Goal: Task Accomplishment & Management: Use online tool/utility

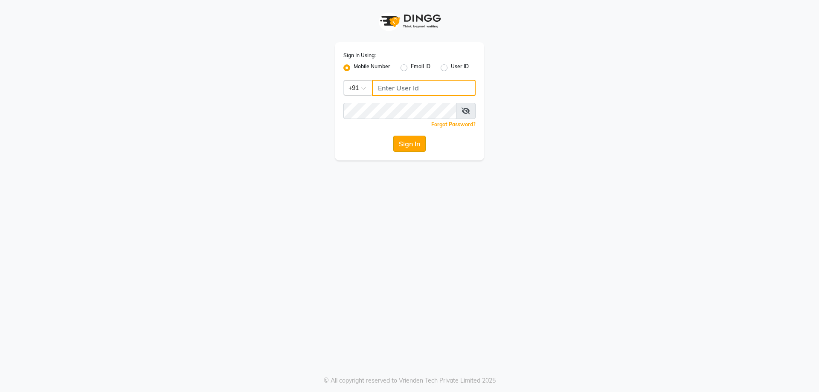
type input "9878353001"
click at [410, 145] on button "Sign In" at bounding box center [409, 144] width 32 height 16
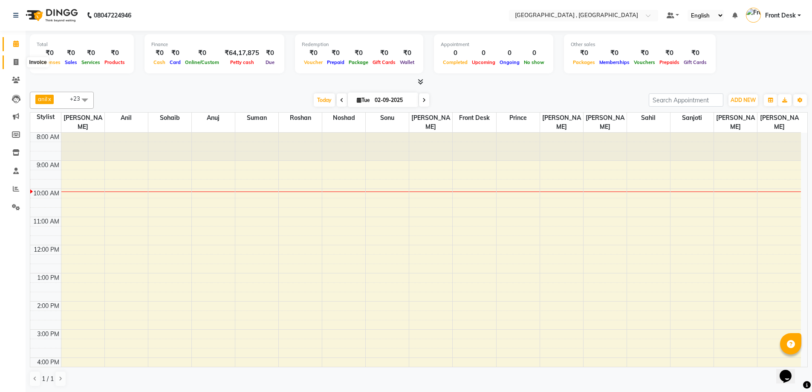
click at [14, 62] on icon at bounding box center [16, 62] width 5 height 6
select select "5111"
select select "service"
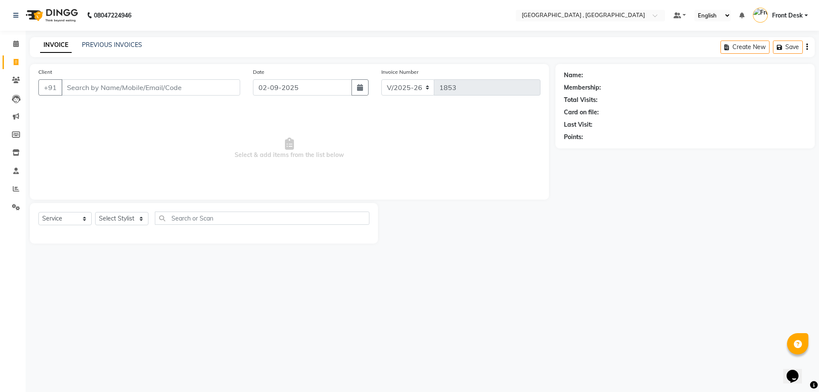
click at [115, 40] on div "INVOICE PREVIOUS INVOICES Create New Save" at bounding box center [422, 47] width 784 height 20
click at [115, 45] on link "PREVIOUS INVOICES" at bounding box center [112, 45] width 60 height 8
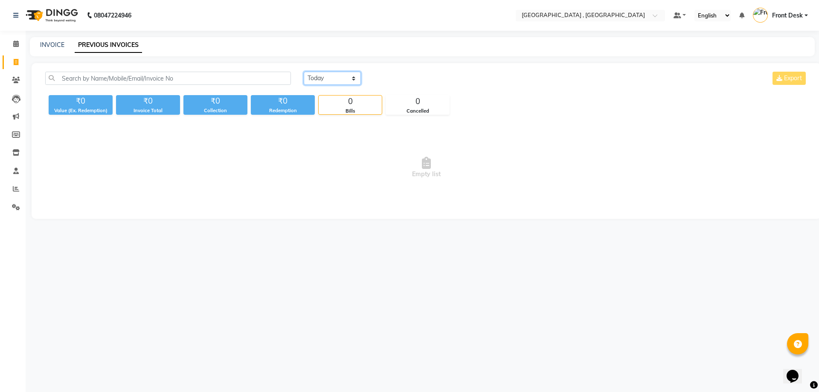
click at [318, 78] on select "Today Yesterday Custom Range" at bounding box center [332, 78] width 57 height 13
select select "yesterday"
click at [304, 72] on select "Today Yesterday Custom Range" at bounding box center [332, 78] width 57 height 13
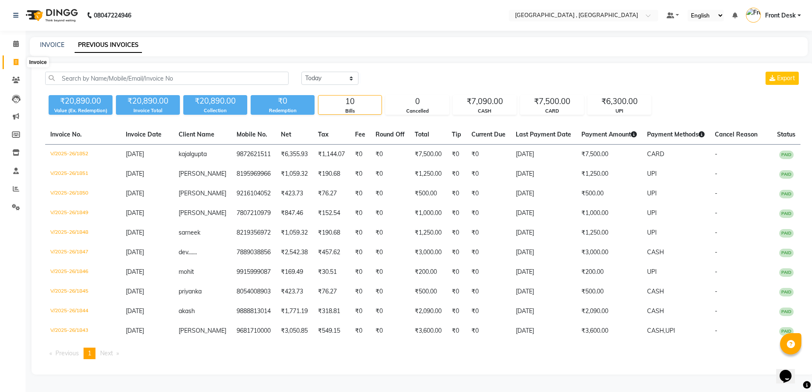
click at [18, 63] on icon at bounding box center [16, 62] width 5 height 6
select select "service"
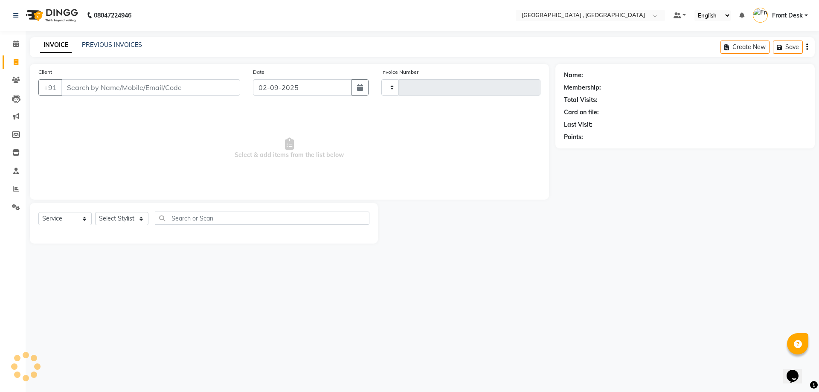
type input "1853"
select select "5111"
click at [365, 391] on html "08047224946 Select Location × Tress Lounge , Zirakpur Default Panel My Panel En…" at bounding box center [409, 196] width 819 height 392
click at [122, 44] on link "PREVIOUS INVOICES" at bounding box center [112, 45] width 60 height 8
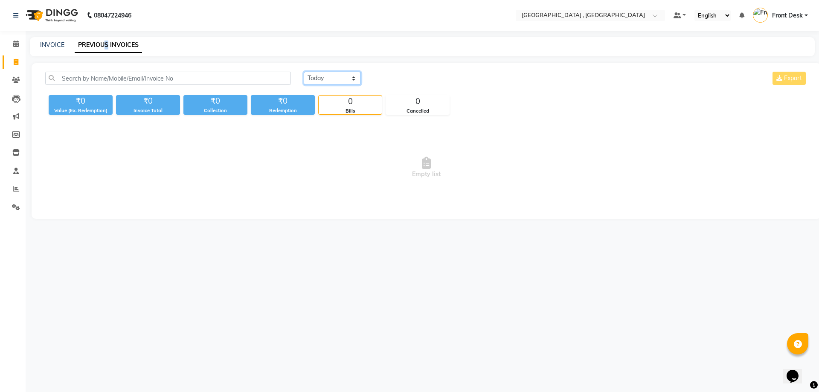
click at [309, 80] on select "Today Yesterday Custom Range" at bounding box center [332, 78] width 57 height 13
select select "yesterday"
click at [304, 72] on select "Today Yesterday Custom Range" at bounding box center [332, 78] width 57 height 13
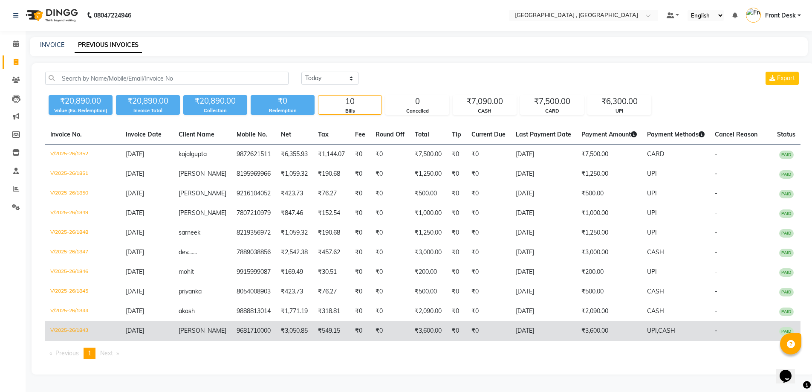
click at [429, 341] on td "₹3,600.00" at bounding box center [428, 331] width 37 height 20
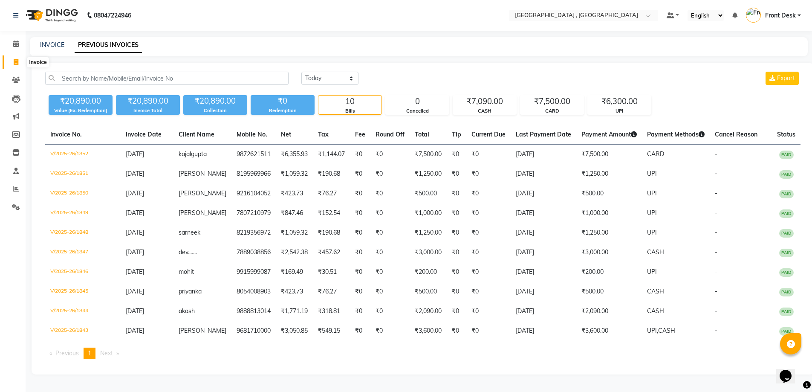
click at [14, 61] on icon at bounding box center [16, 62] width 5 height 6
select select "service"
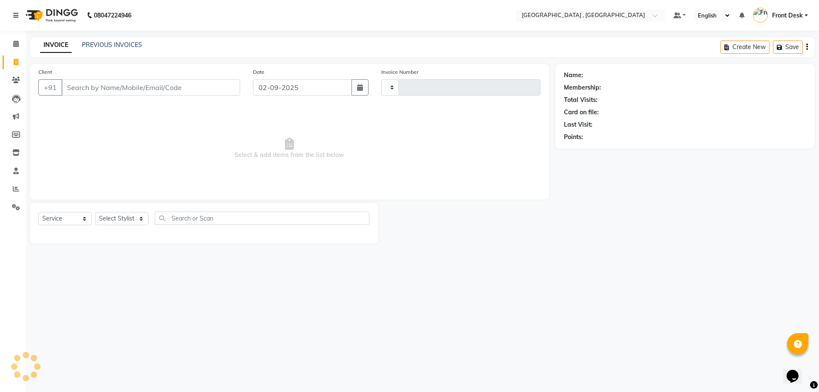
type input "1853"
select select "5111"
click at [91, 43] on link "PREVIOUS INVOICES" at bounding box center [112, 45] width 60 height 8
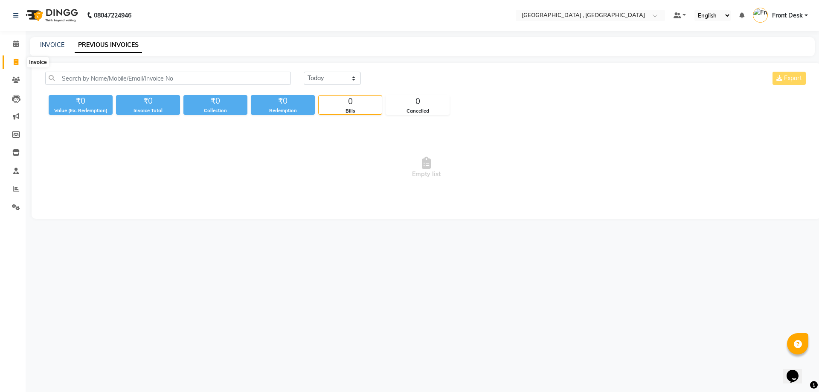
click at [15, 61] on icon at bounding box center [16, 62] width 5 height 6
select select "5111"
select select "service"
